Goal: Task Accomplishment & Management: Use online tool/utility

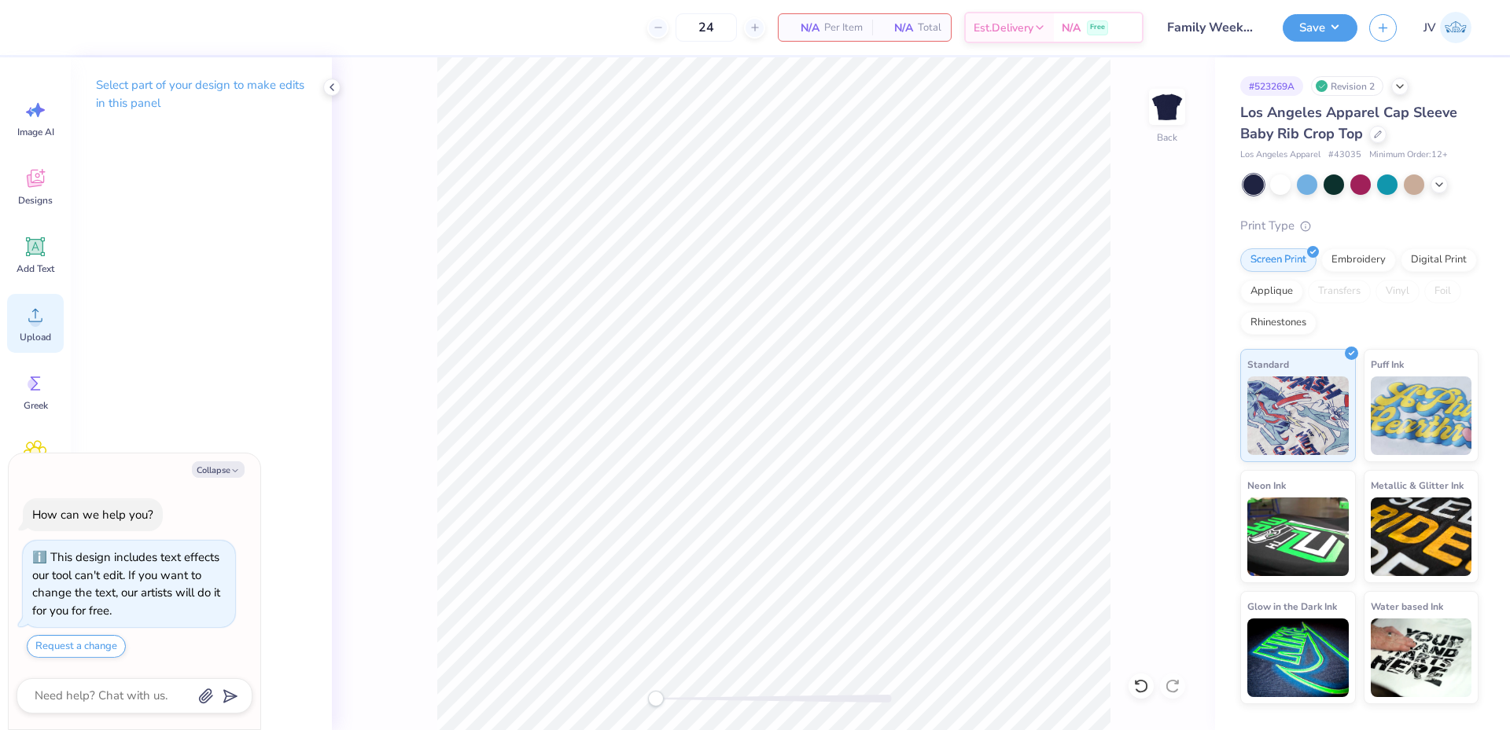
click at [35, 315] on icon at bounding box center [36, 316] width 24 height 24
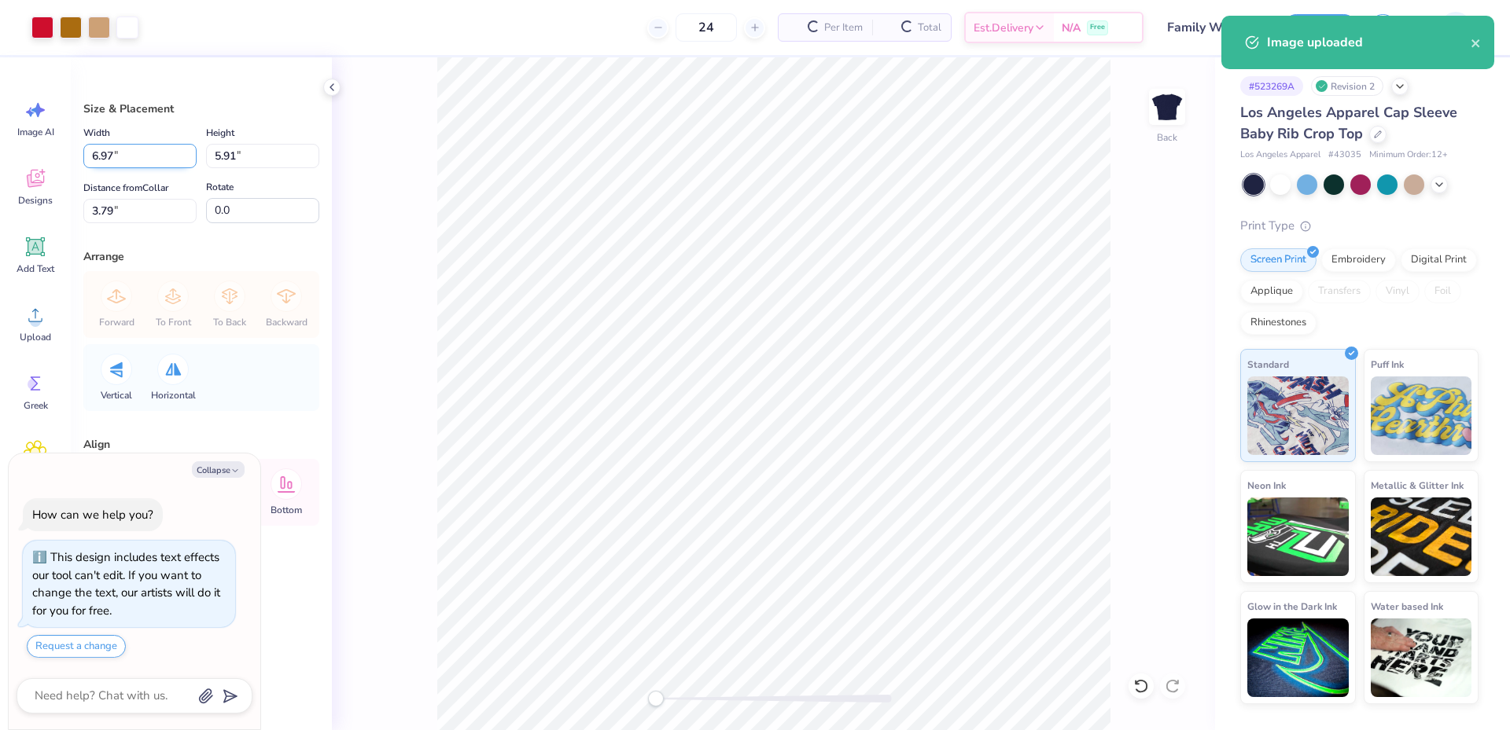
type textarea "x"
click at [135, 158] on input "6.97" at bounding box center [139, 156] width 113 height 24
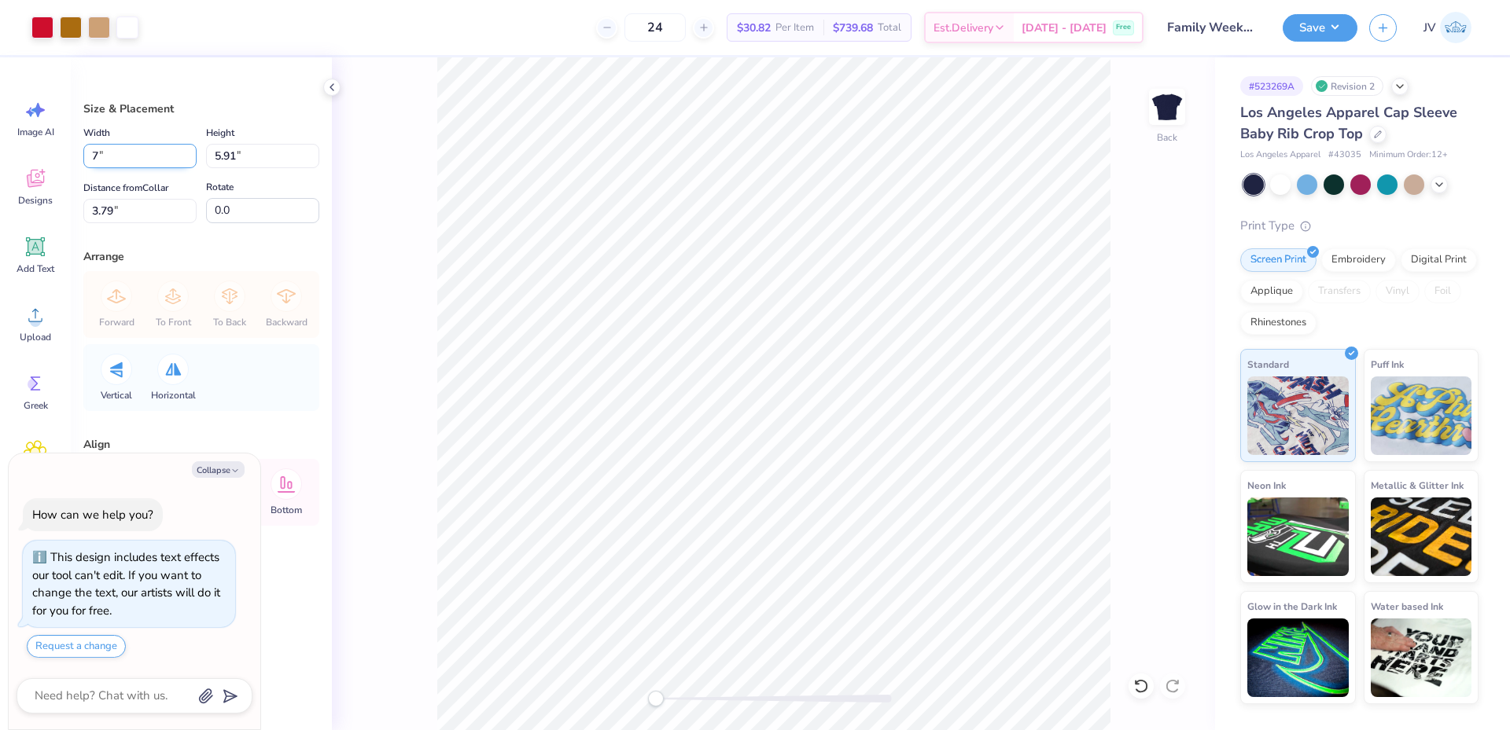
type input "7"
type textarea "x"
type input "7.00"
type input "5.94"
click at [120, 214] on input "3.78" at bounding box center [139, 211] width 113 height 24
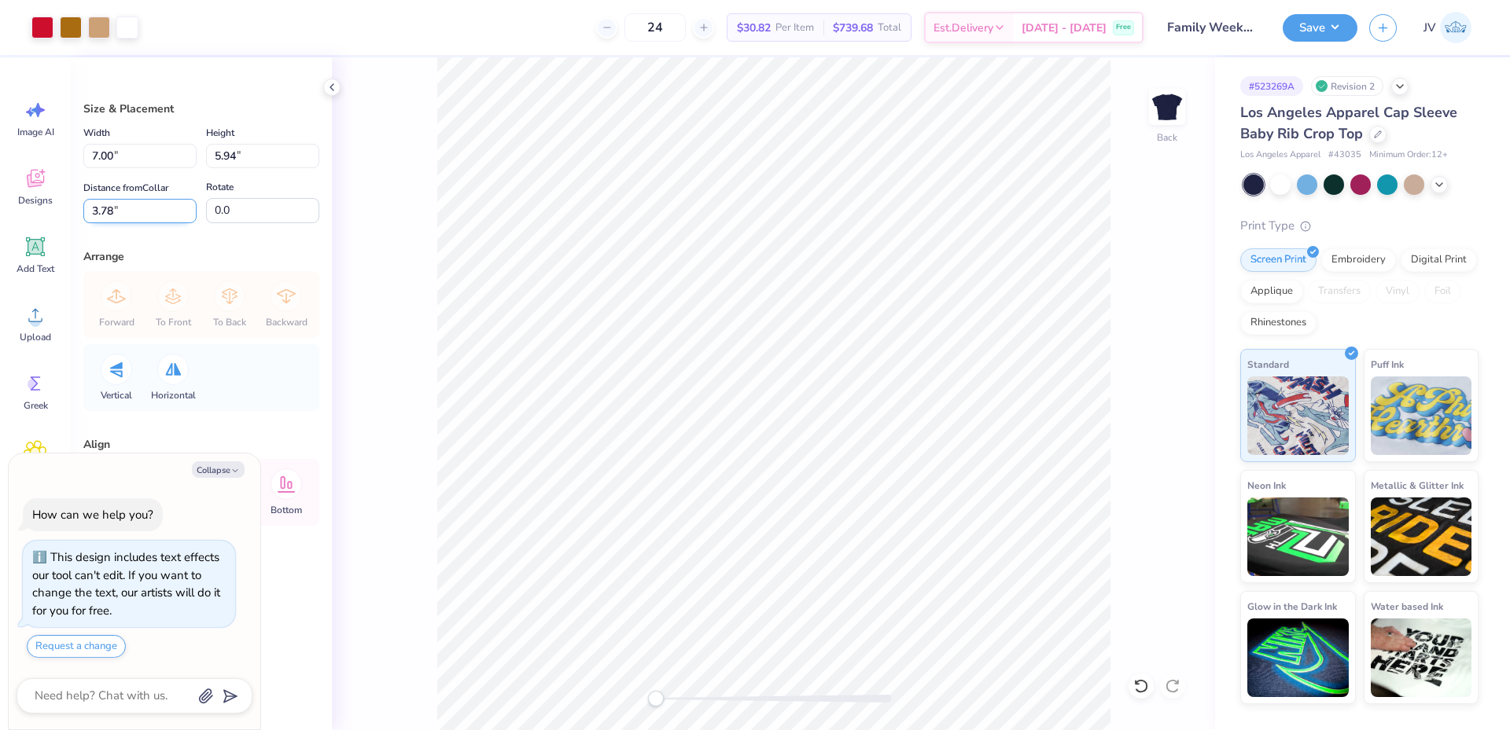
click at [120, 214] on input "3.78" at bounding box center [139, 211] width 113 height 24
type input "2.5"
click at [202, 468] on button "Collapse" at bounding box center [218, 470] width 53 height 17
type textarea "x"
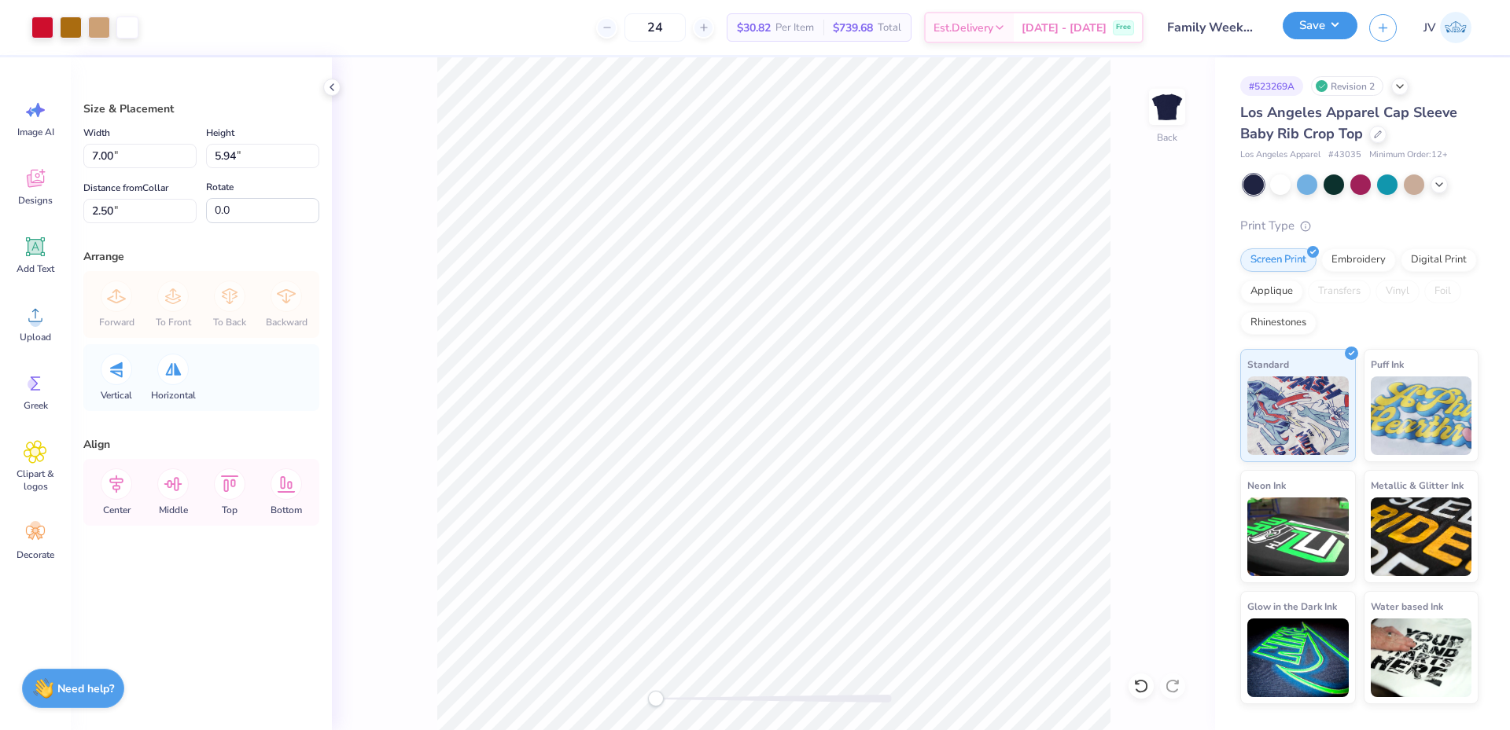
click at [1337, 26] on button "Save" at bounding box center [1319, 26] width 75 height 28
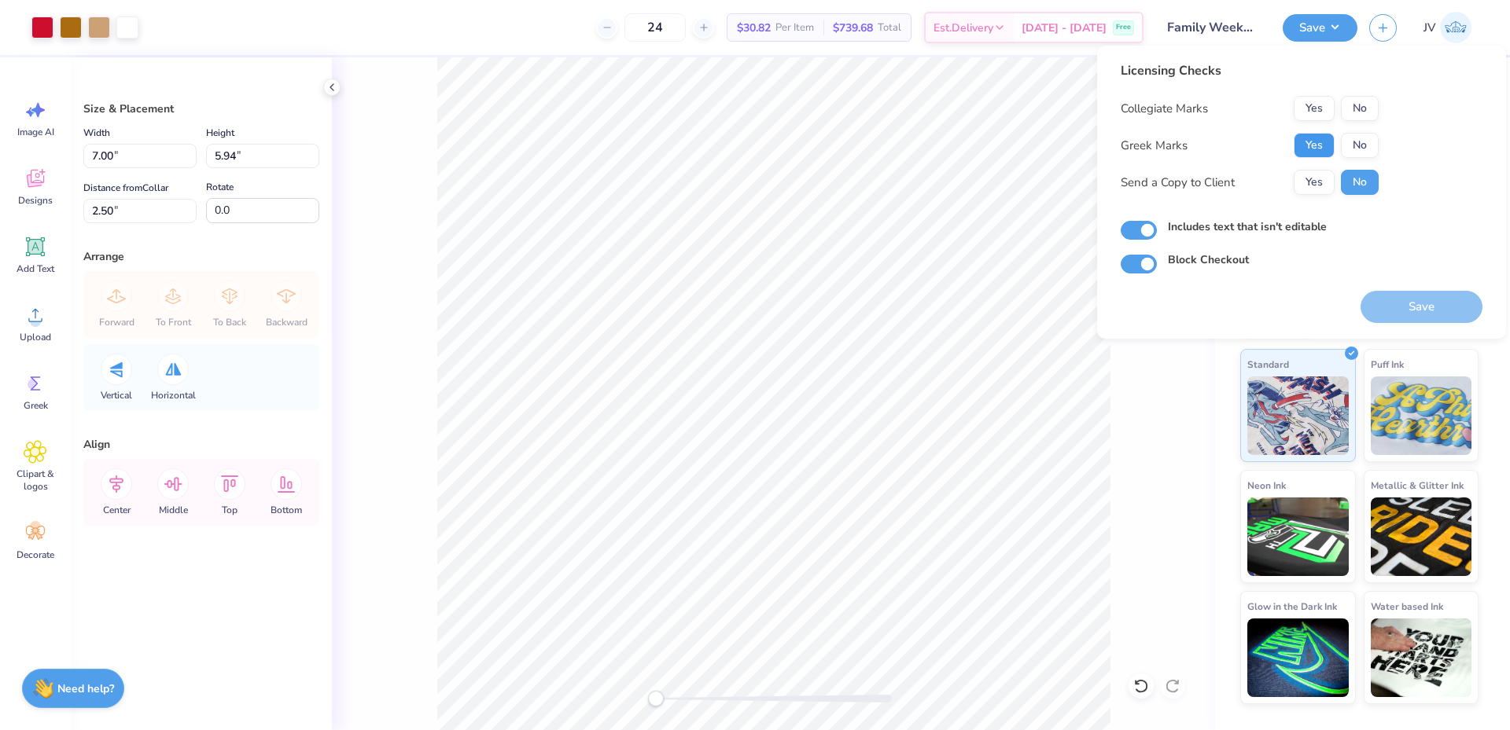
click at [1316, 141] on button "Yes" at bounding box center [1313, 145] width 41 height 25
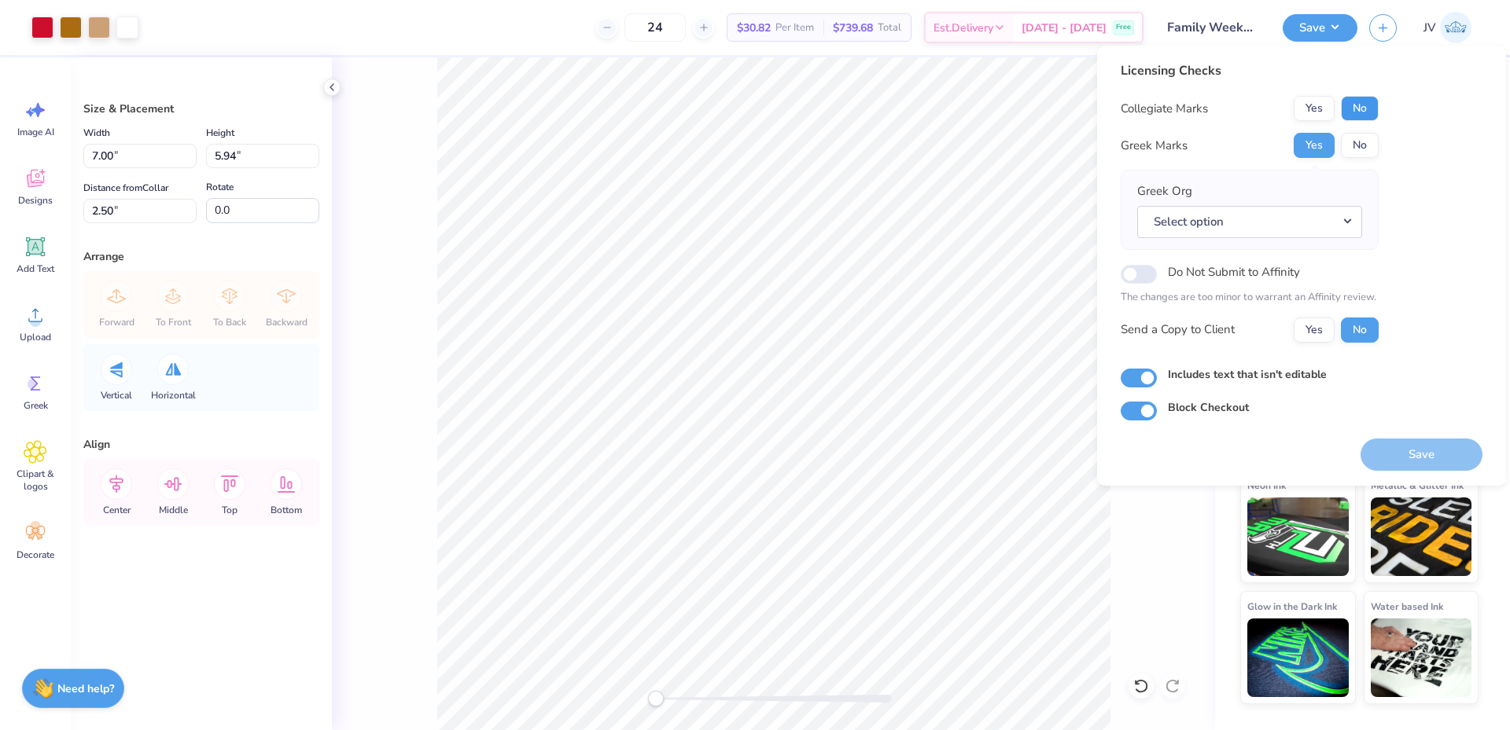
click at [1352, 103] on button "No" at bounding box center [1360, 108] width 38 height 25
click at [1280, 222] on button "Select option" at bounding box center [1249, 222] width 225 height 32
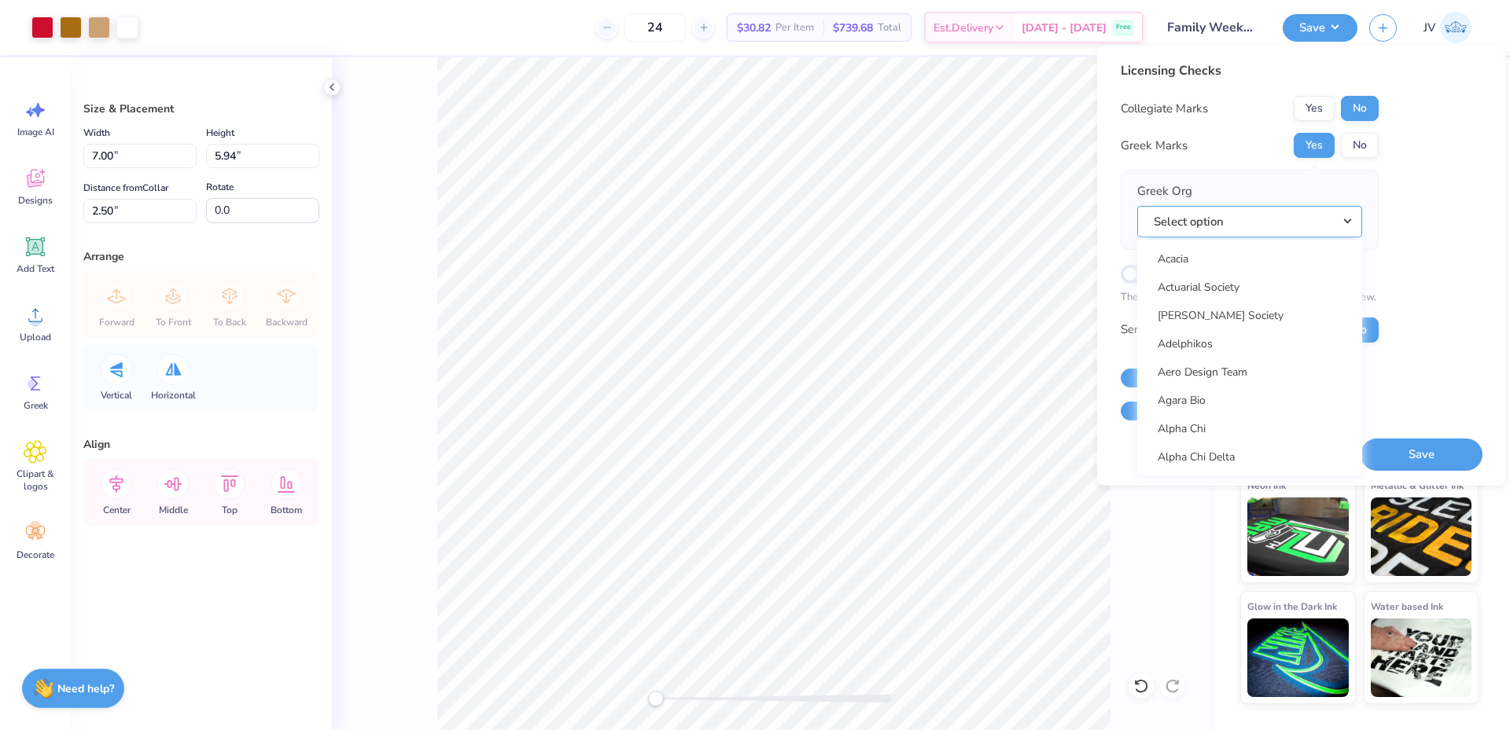
click at [1280, 222] on button "Select option" at bounding box center [1249, 222] width 225 height 32
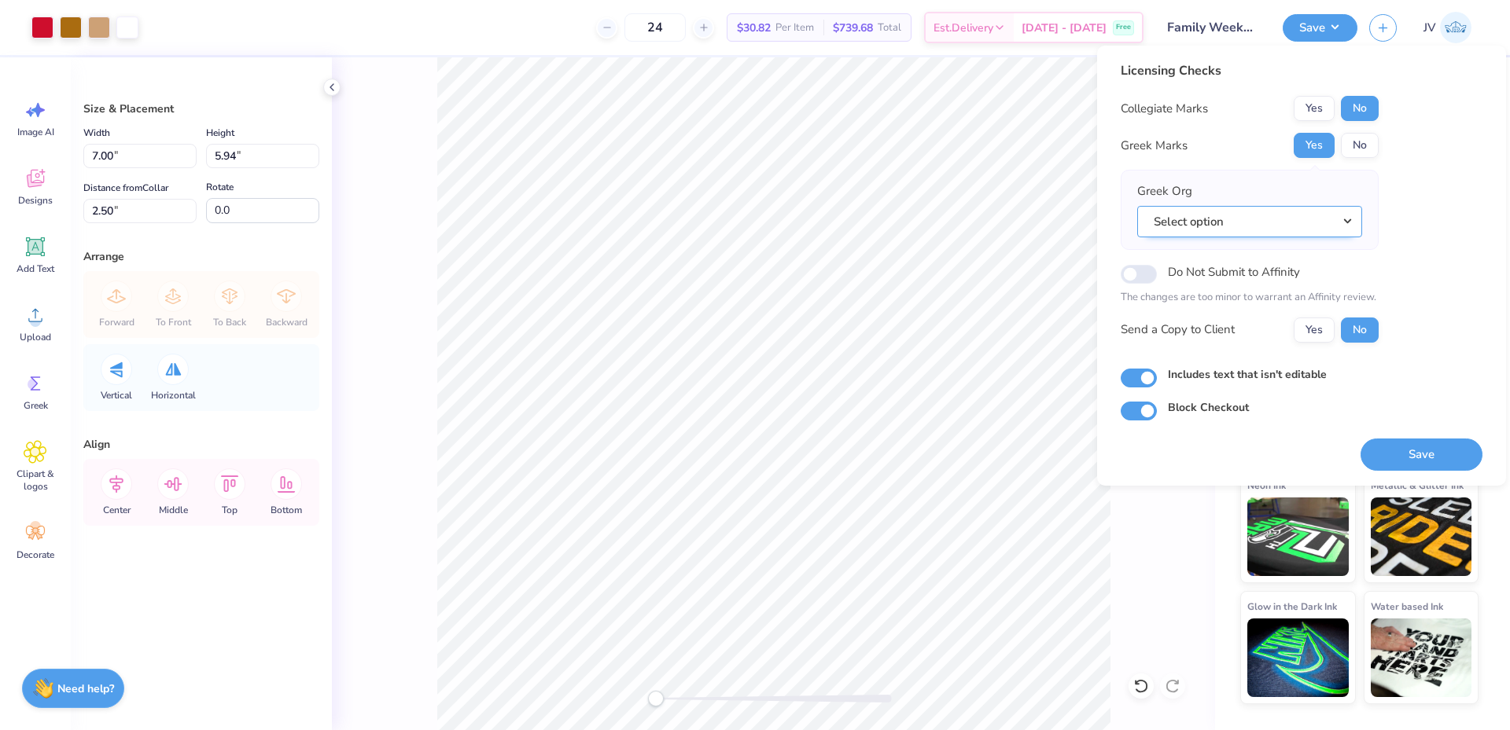
click at [1280, 222] on button "Select option" at bounding box center [1249, 222] width 225 height 32
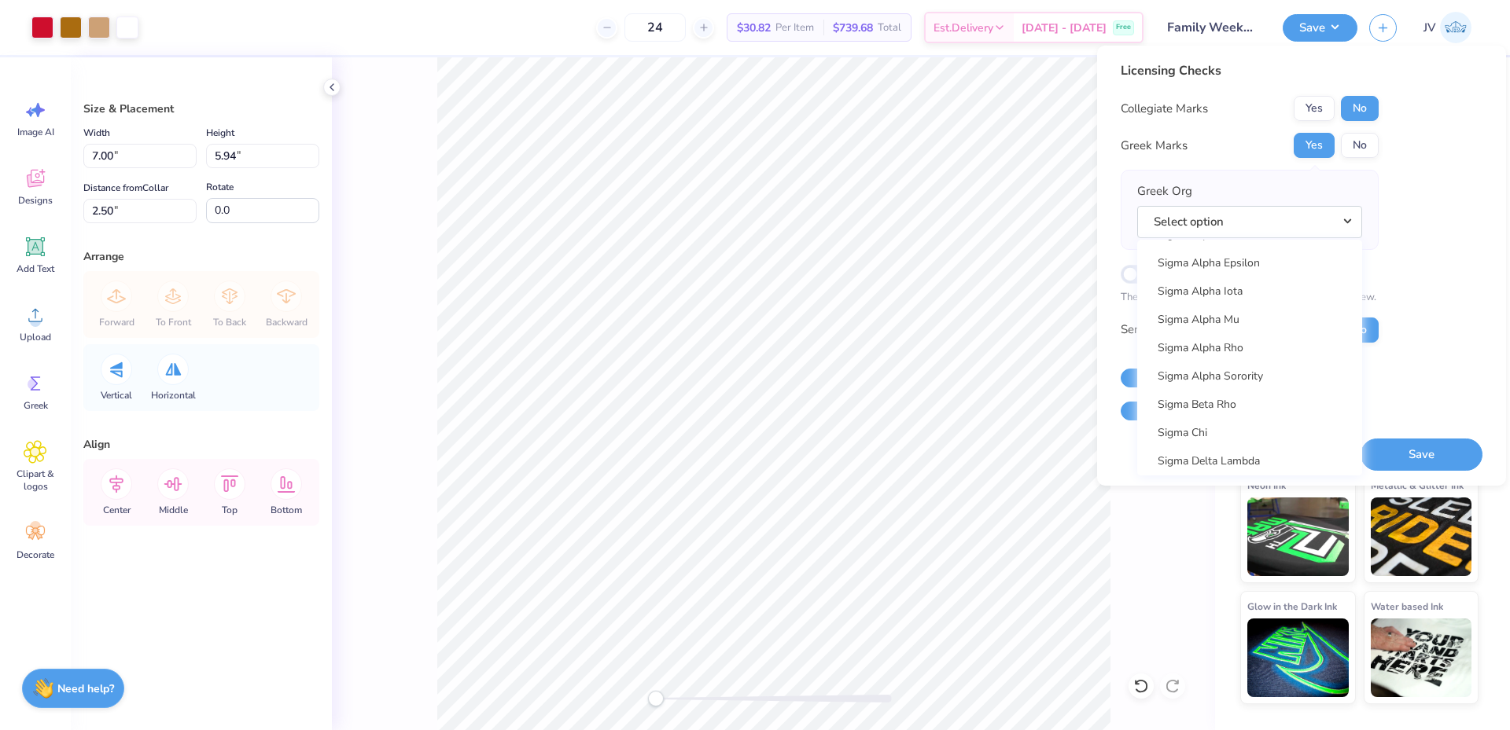
scroll to position [10483, 0]
click at [1242, 451] on link "Sigma Sigma Sigma" at bounding box center [1249, 447] width 212 height 26
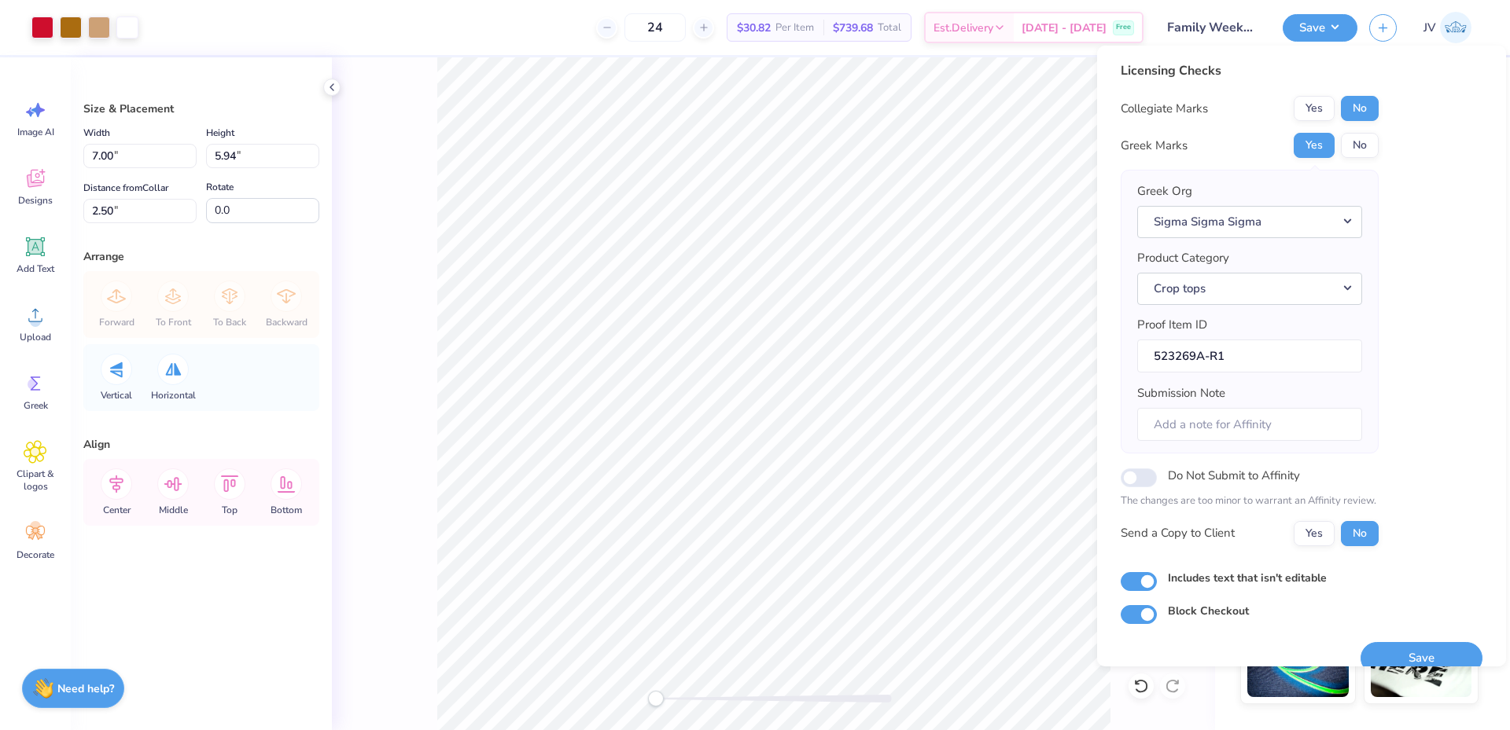
click at [1441, 297] on div "Licensing Checks Collegiate Marks Yes No Greek Marks Yes No Greek Org Sigma Sig…" at bounding box center [1301, 342] width 362 height 563
click at [1382, 652] on button "Save" at bounding box center [1421, 658] width 122 height 32
